Goal: Task Accomplishment & Management: Manage account settings

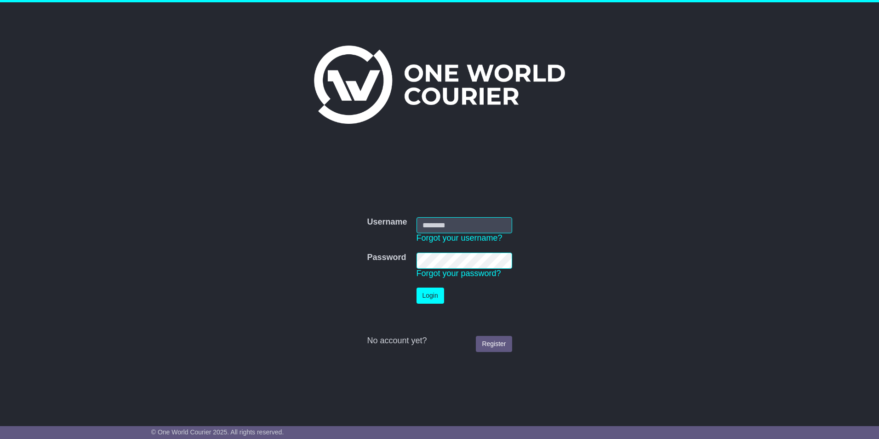
type input "**********"
click at [432, 297] on button "Login" at bounding box center [431, 295] width 28 height 16
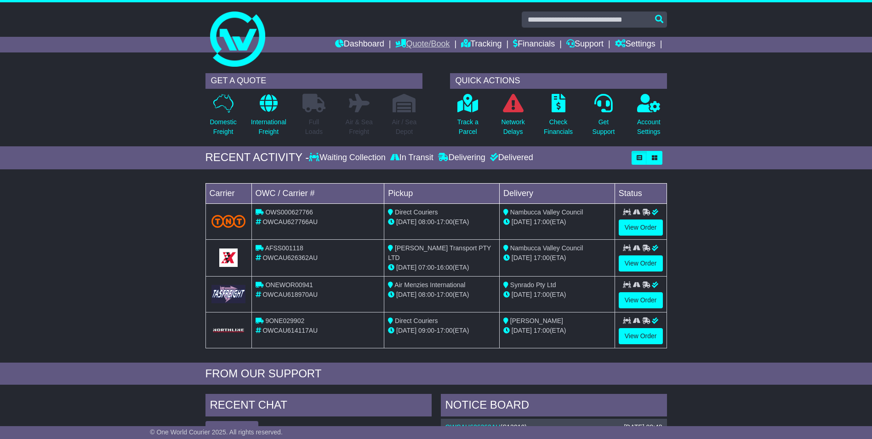
click at [427, 45] on link "Quote/Book" at bounding box center [423, 45] width 54 height 16
click at [414, 77] on link "Saved Quotes" at bounding box center [432, 80] width 73 height 10
